Goal: Information Seeking & Learning: Learn about a topic

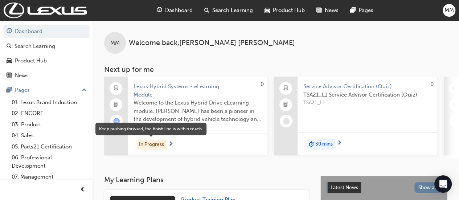
click at [154, 148] on div "In Progress" at bounding box center [151, 145] width 30 height 10
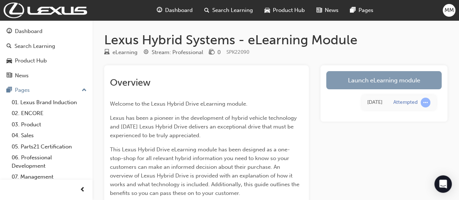
click at [372, 80] on link "Launch eLearning module" at bounding box center [383, 80] width 115 height 18
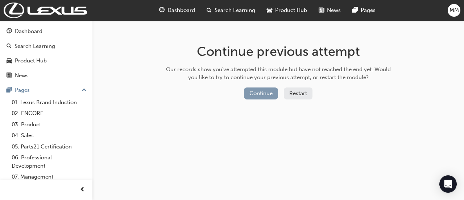
click at [257, 96] on button "Continue" at bounding box center [261, 93] width 34 height 12
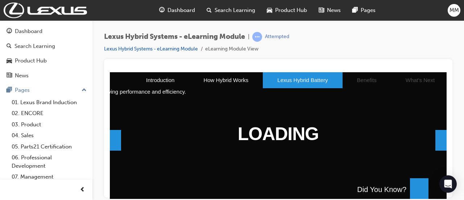
click at [438, 141] on span at bounding box center [441, 139] width 11 height 21
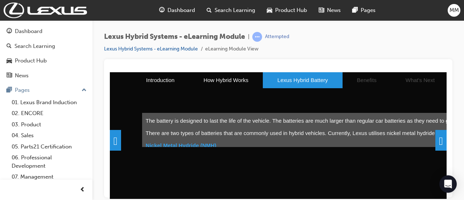
click at [460, 193] on div "Lexus Hybrid Systems - eLearning Module | Attempted Lexus Hybrid Systems - eLea…" at bounding box center [232, 100] width 464 height 200
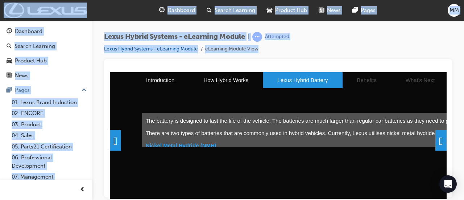
click at [460, 193] on div "Lexus Hybrid Systems - eLearning Module | Attempted Lexus Hybrid Systems - eLea…" at bounding box center [232, 100] width 464 height 200
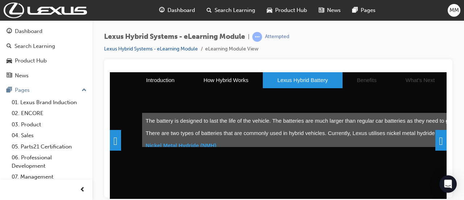
click at [436, 144] on span at bounding box center [441, 139] width 11 height 21
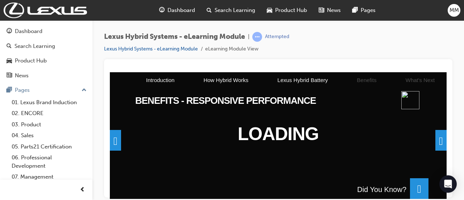
drag, startPoint x: 192, startPoint y: 85, endPoint x: 324, endPoint y: 109, distance: 134.5
click at [324, 109] on div "BENEFITS - RESPONSIVE PERFORMANCE" at bounding box center [278, 99] width 301 height 25
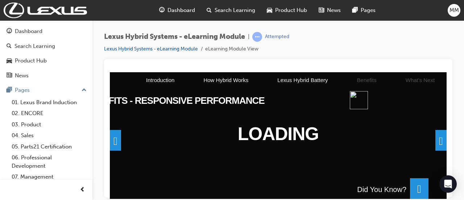
scroll to position [0, 58]
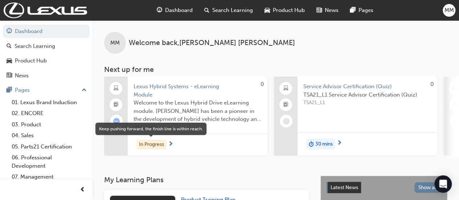
click at [156, 146] on div "In Progress" at bounding box center [151, 145] width 30 height 10
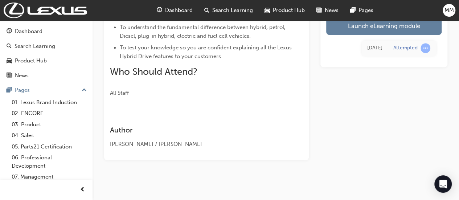
scroll to position [223, 0]
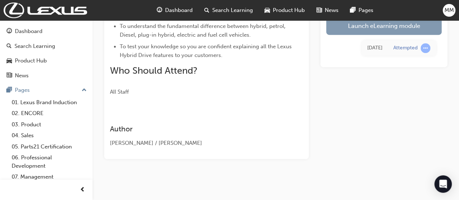
click at [371, 28] on link "Launch eLearning module" at bounding box center [383, 26] width 115 height 18
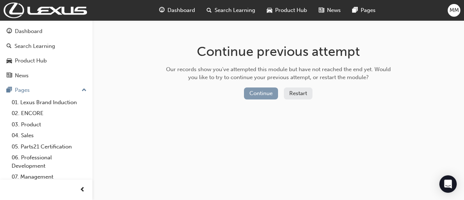
click at [258, 95] on button "Continue" at bounding box center [261, 93] width 34 height 12
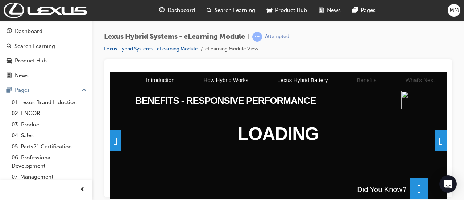
click at [414, 186] on span at bounding box center [419, 188] width 18 height 21
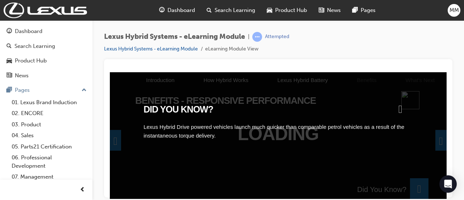
click at [403, 109] on span at bounding box center [401, 108] width 4 height 6
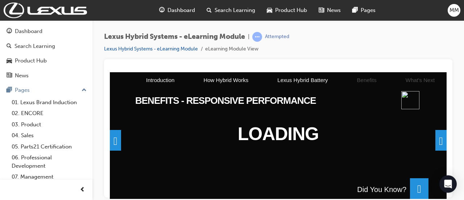
click at [459, 196] on div "Lexus Hybrid Systems - eLearning Module | Attempted Lexus Hybrid Systems - eLea…" at bounding box center [232, 100] width 464 height 200
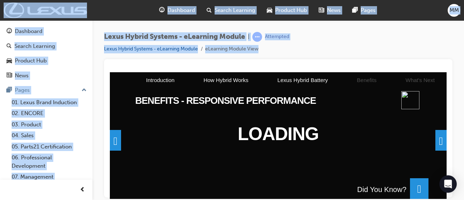
click at [459, 196] on div "Lexus Hybrid Systems - eLearning Module | Attempted Lexus Hybrid Systems - eLea…" at bounding box center [232, 100] width 464 height 200
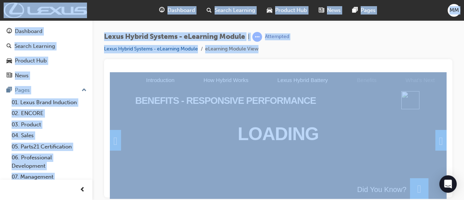
click at [459, 196] on div "Lexus Hybrid Systems - eLearning Module | Attempted Lexus Hybrid Systems - eLea…" at bounding box center [232, 100] width 464 height 200
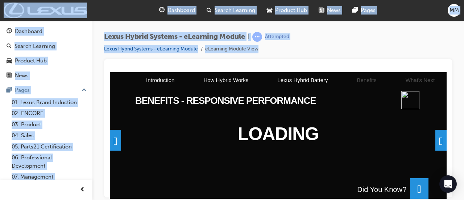
click at [459, 196] on div "Lexus Hybrid Systems - eLearning Module | Attempted Lexus Hybrid Systems - eLea…" at bounding box center [232, 100] width 464 height 200
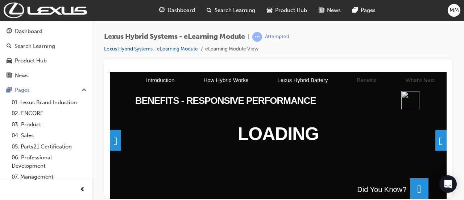
click at [436, 141] on span at bounding box center [441, 139] width 11 height 21
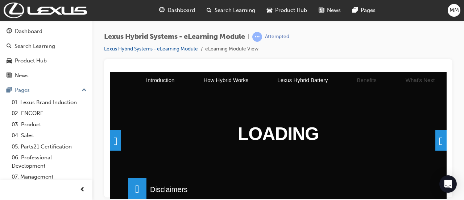
click at [173, 186] on div "Disclaimers" at bounding box center [169, 189] width 45 height 12
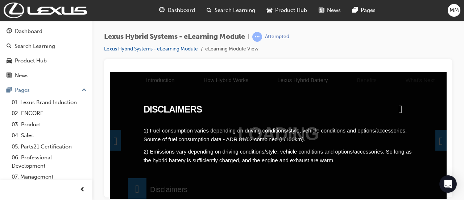
click at [403, 109] on span at bounding box center [401, 108] width 4 height 6
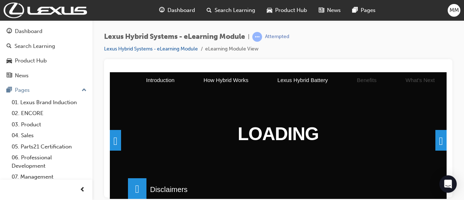
click at [437, 141] on span at bounding box center [441, 139] width 11 height 21
click at [439, 140] on span at bounding box center [441, 139] width 11 height 21
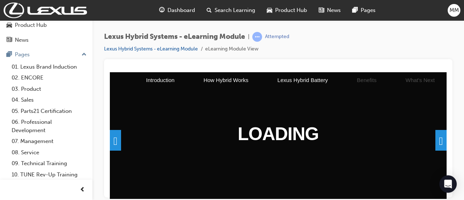
scroll to position [37, 0]
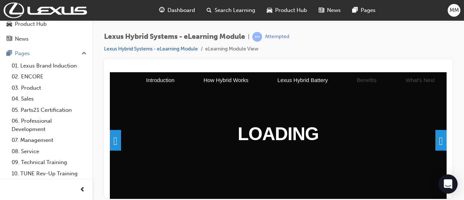
click at [449, 181] on icon "Open Intercom Messenger" at bounding box center [448, 183] width 8 height 9
click at [459, 191] on div "Lexus Hybrid Systems - eLearning Module | Attempted Lexus Hybrid Systems - eLea…" at bounding box center [232, 100] width 464 height 200
click at [449, 192] on div at bounding box center [278, 128] width 349 height 138
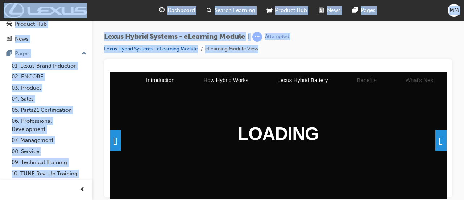
click at [449, 192] on div at bounding box center [278, 128] width 349 height 138
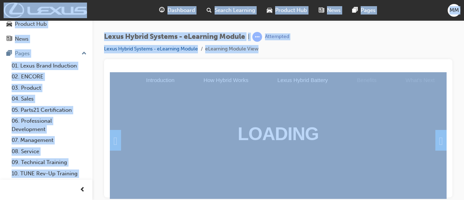
click at [449, 192] on div at bounding box center [278, 128] width 349 height 138
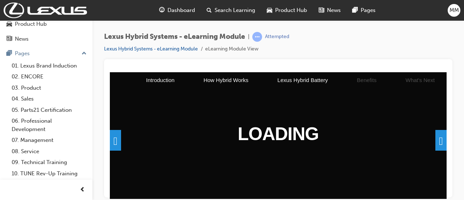
click at [436, 143] on span at bounding box center [441, 139] width 11 height 21
click at [439, 142] on span at bounding box center [441, 139] width 11 height 21
click at [437, 143] on span at bounding box center [441, 139] width 11 height 21
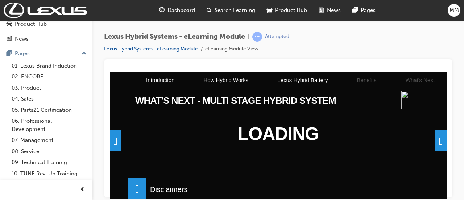
drag, startPoint x: 201, startPoint y: 112, endPoint x: 289, endPoint y: 58, distance: 102.9
click at [289, 58] on div "Lexus Hybrid Systems - eLearning Module | Attempted Lexus Hybrid Systems - eLea…" at bounding box center [278, 45] width 349 height 27
click at [177, 189] on div "Disclaimers" at bounding box center [169, 189] width 45 height 12
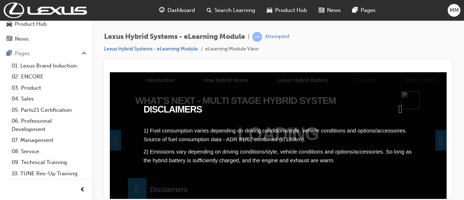
click at [402, 110] on span at bounding box center [401, 108] width 4 height 6
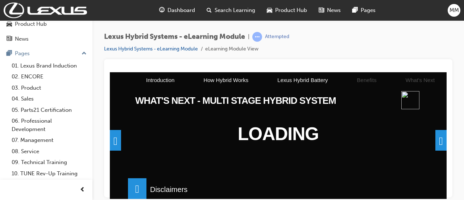
click at [438, 140] on span at bounding box center [441, 139] width 11 height 21
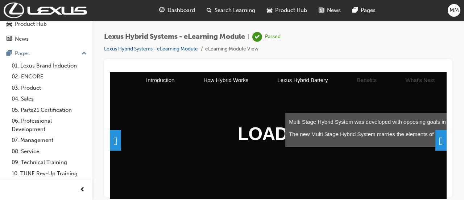
click at [447, 197] on div at bounding box center [278, 128] width 349 height 138
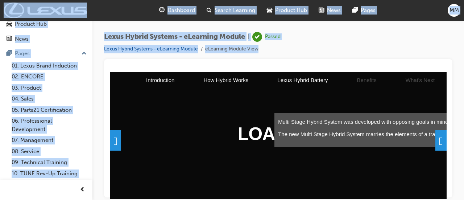
click at [447, 196] on div at bounding box center [278, 128] width 349 height 138
click at [448, 197] on div "Lexus Hybrid Systems - eLearning Module | Passed Lexus Hybrid Systems - eLearni…" at bounding box center [232, 100] width 464 height 200
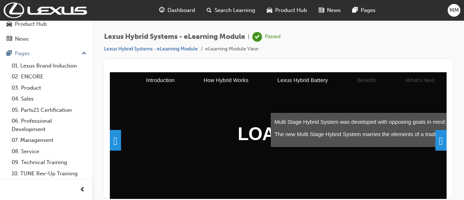
click at [448, 197] on div "Lexus Hybrid Systems - eLearning Module | Passed Lexus Hybrid Systems - eLearni…" at bounding box center [232, 100] width 464 height 200
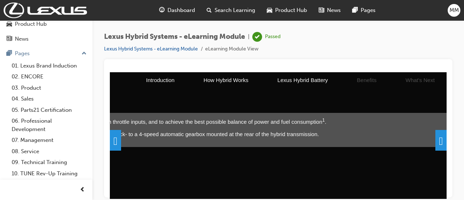
scroll to position [0, 674]
click at [437, 140] on span at bounding box center [441, 139] width 11 height 21
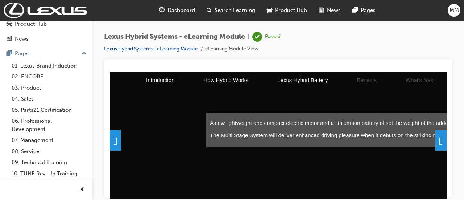
scroll to position [0, 123]
click at [439, 140] on span at bounding box center [441, 139] width 11 height 21
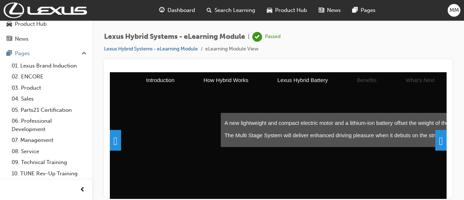
click at [439, 140] on span at bounding box center [441, 139] width 11 height 21
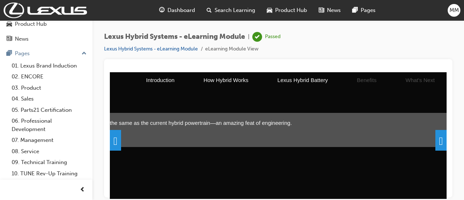
scroll to position [0, 674]
click at [436, 139] on span at bounding box center [441, 139] width 11 height 21
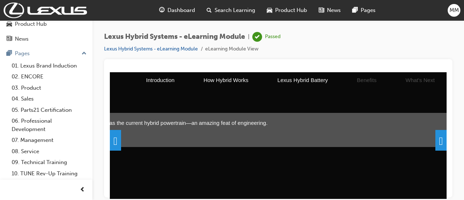
click at [436, 139] on span at bounding box center [441, 139] width 11 height 21
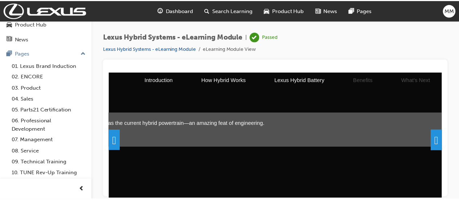
scroll to position [47, 0]
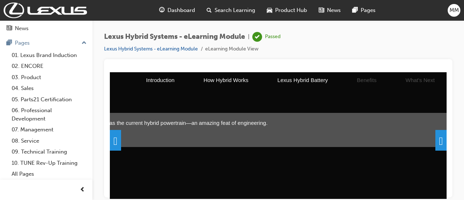
click at [178, 12] on span "Dashboard" at bounding box center [182, 10] width 28 height 8
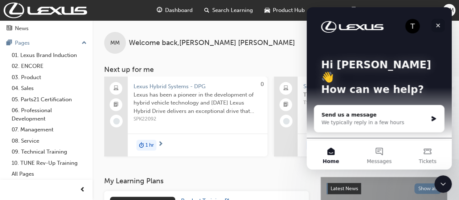
click at [439, 25] on icon "Close" at bounding box center [438, 25] width 6 height 6
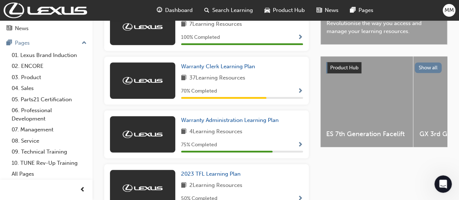
scroll to position [227, 0]
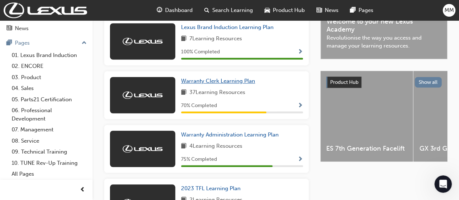
click at [205, 81] on span "Warranty Clerk Learning Plan" at bounding box center [218, 81] width 74 height 7
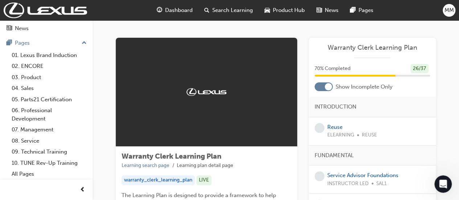
drag, startPoint x: 290, startPoint y: 98, endPoint x: 279, endPoint y: 129, distance: 33.7
click at [279, 129] on div at bounding box center [206, 92] width 181 height 109
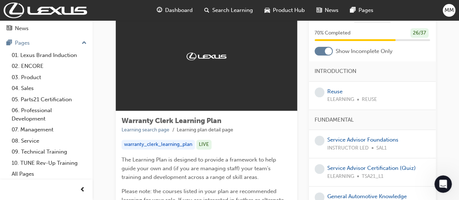
scroll to position [25, 0]
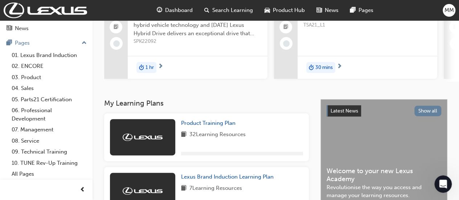
scroll to position [225, 0]
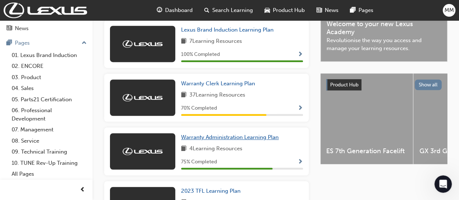
click at [200, 140] on span "Warranty Administration Learning Plan" at bounding box center [230, 137] width 98 height 7
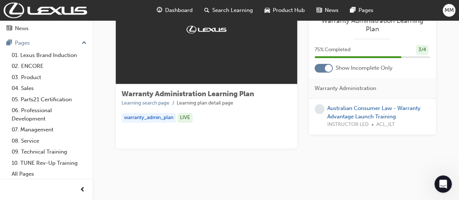
scroll to position [63, 0]
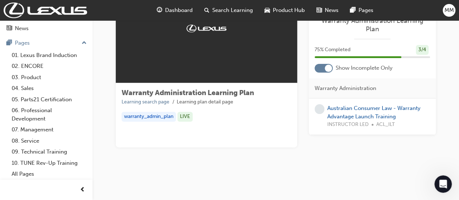
click at [181, 124] on div "Warranty Administration Learning Plan Learning search page Learning plan detail…" at bounding box center [206, 115] width 181 height 64
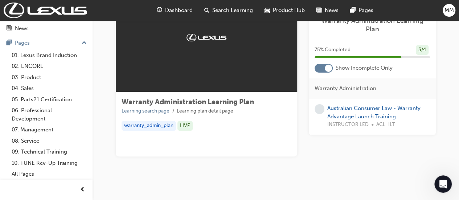
scroll to position [53, 0]
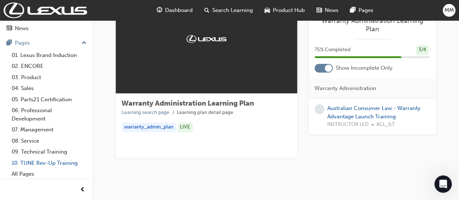
click at [40, 164] on link "10. TUNE Rev-Up Training" at bounding box center [49, 162] width 81 height 11
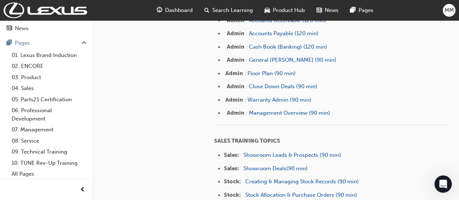
scroll to position [290, 0]
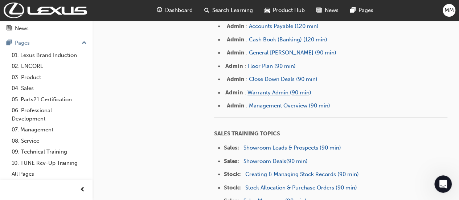
click at [262, 90] on span "Warranty Admin (90 min)" at bounding box center [279, 92] width 64 height 7
click at [281, 89] on span "Warranty Admin (90 min)" at bounding box center [279, 92] width 64 height 7
